Goal: Transaction & Acquisition: Obtain resource

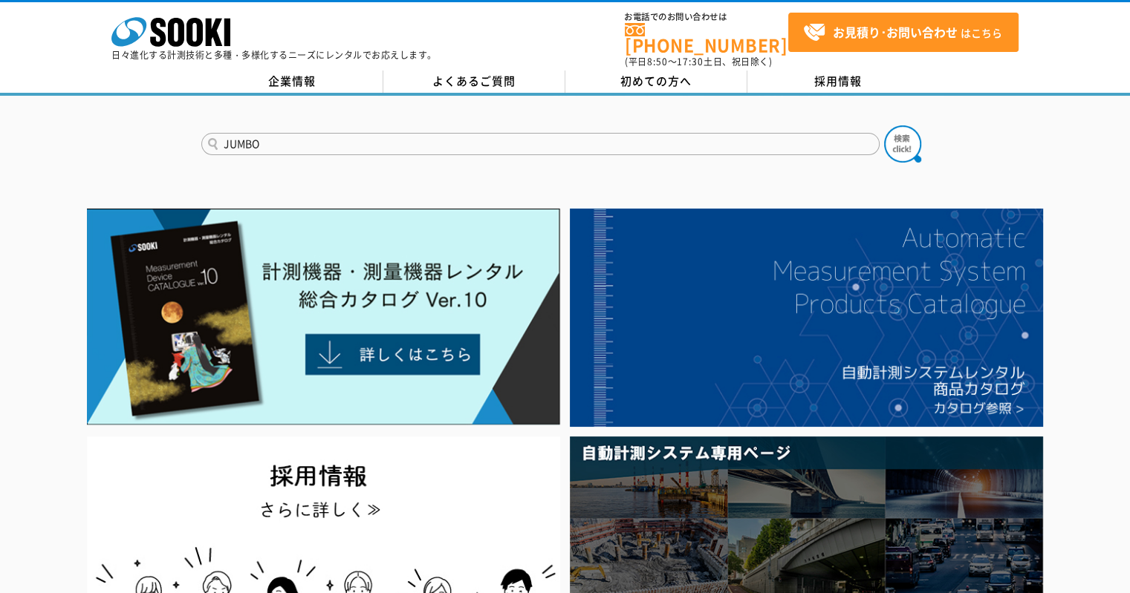
type input "JUMBO"
click at [884, 126] on button at bounding box center [902, 144] width 37 height 37
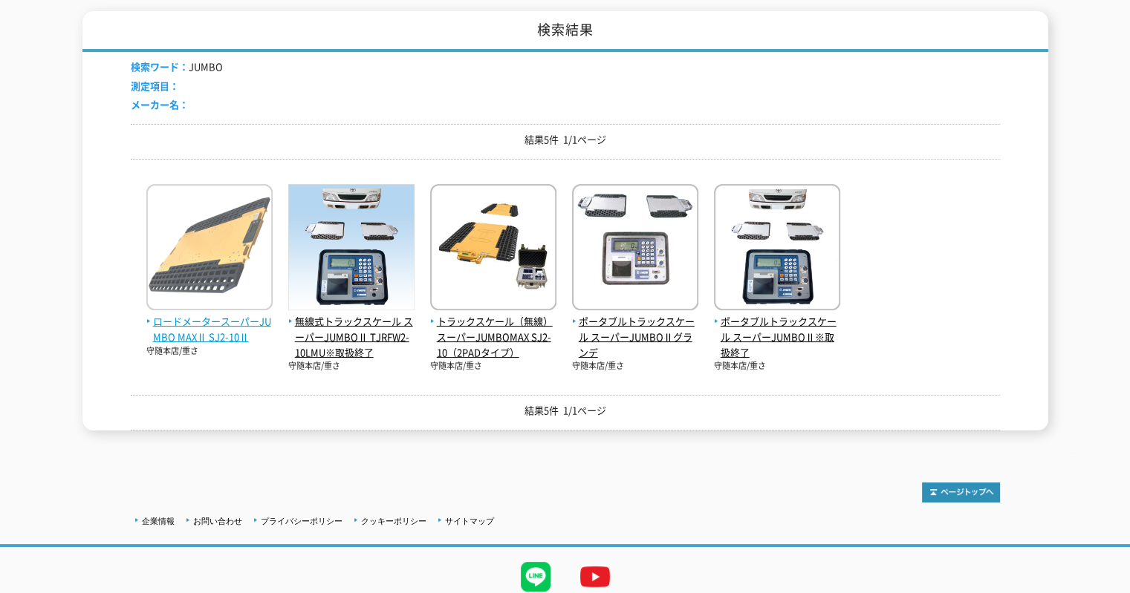
click at [220, 245] on img at bounding box center [209, 249] width 126 height 130
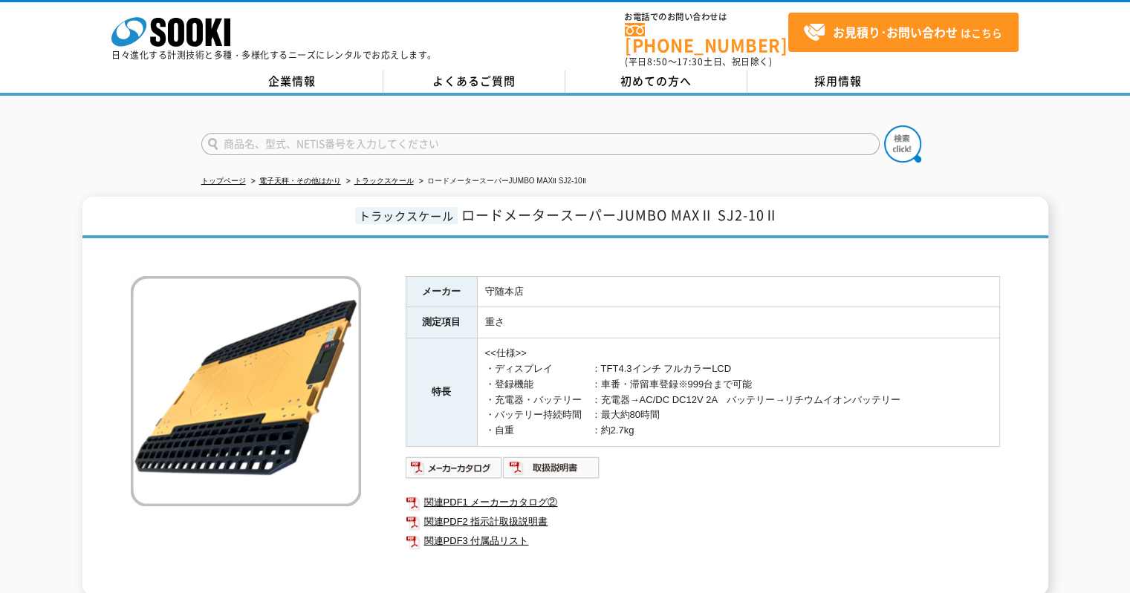
scroll to position [203, 0]
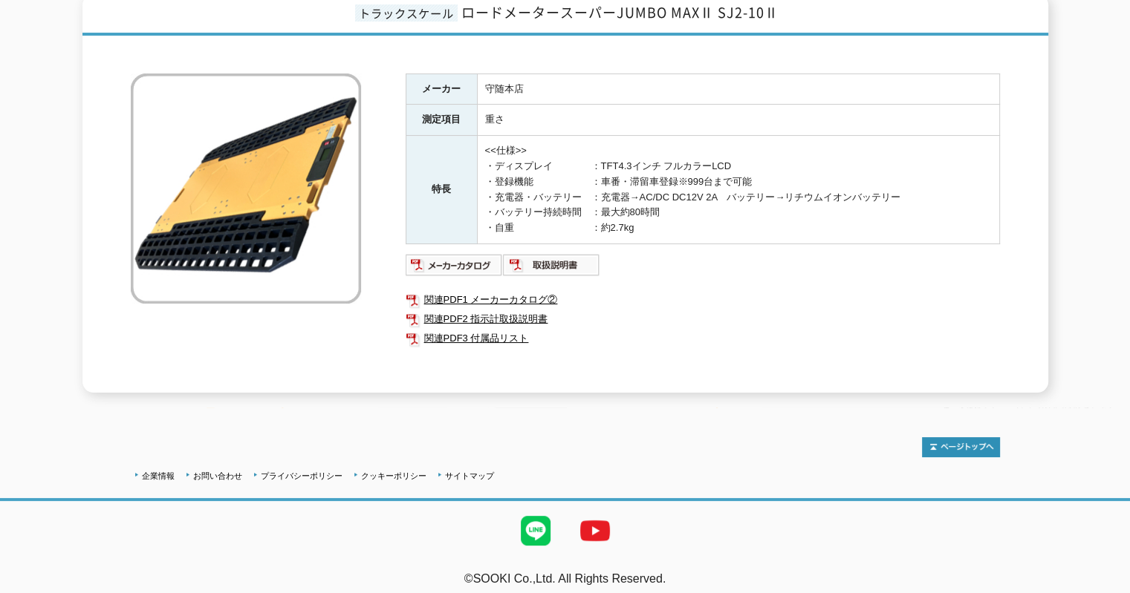
click at [436, 267] on div "メーカー 守随本店 測定項目 重さ 特長 <<仕様>> ・ディスプレイ　　　　：TFT4.3インチ フルカラーLCD ・登録機能　　　　　　：車番・滞留車登録…" at bounding box center [703, 233] width 594 height 319
click at [448, 262] on img at bounding box center [454, 265] width 97 height 24
